Goal: Task Accomplishment & Management: Manage account settings

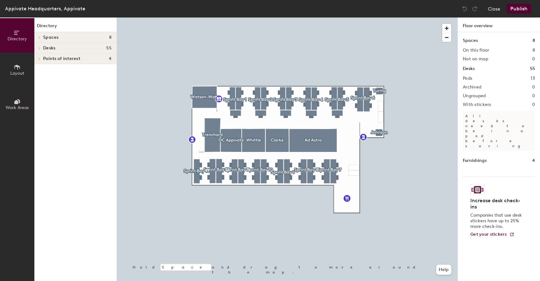
click at [174, 18] on div at bounding box center [287, 18] width 341 height 0
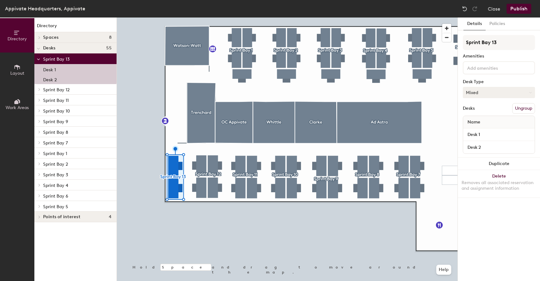
click at [270, 94] on button "Mixed" at bounding box center [499, 92] width 72 height 11
click at [270, 111] on div "Assigned" at bounding box center [494, 111] width 63 height 9
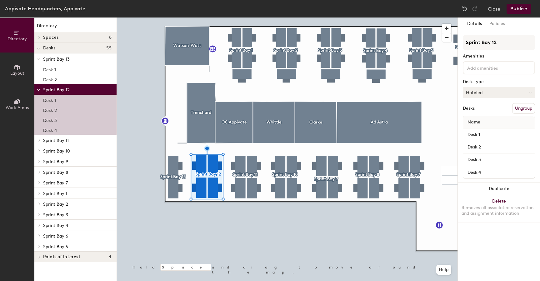
click at [270, 94] on button "Hoteled" at bounding box center [499, 92] width 72 height 11
click at [270, 110] on div "Assigned" at bounding box center [494, 111] width 63 height 9
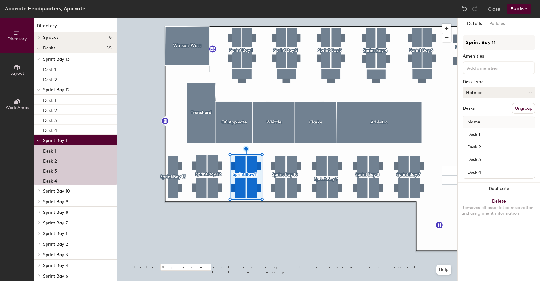
click at [270, 91] on button "Hoteled" at bounding box center [499, 92] width 72 height 11
click at [270, 109] on div "Assigned" at bounding box center [494, 111] width 63 height 9
click at [270, 18] on div at bounding box center [287, 18] width 341 height 0
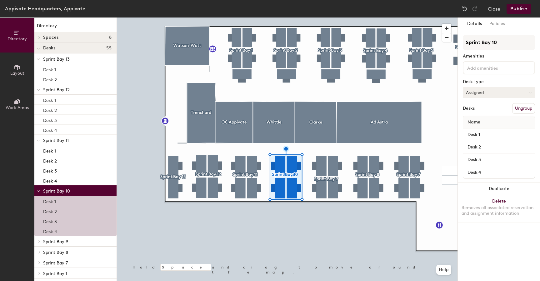
click at [270, 93] on button "Assigned" at bounding box center [499, 92] width 72 height 11
click at [270, 108] on div "Assigned" at bounding box center [494, 111] width 63 height 9
click at [270, 18] on div at bounding box center [287, 18] width 341 height 0
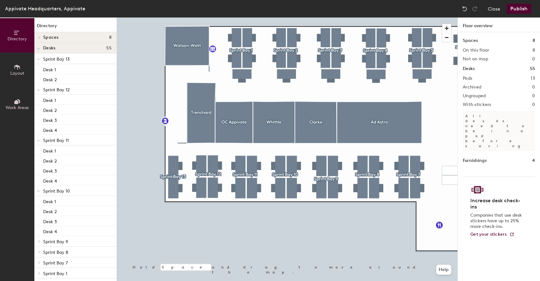
click at [270, 8] on button "Publish" at bounding box center [519, 9] width 25 height 10
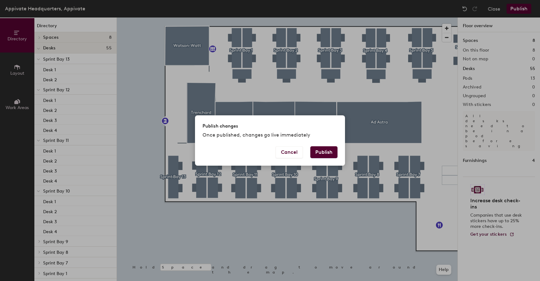
click at [270, 155] on button "Publish" at bounding box center [323, 152] width 27 height 12
